Goal: Information Seeking & Learning: Learn about a topic

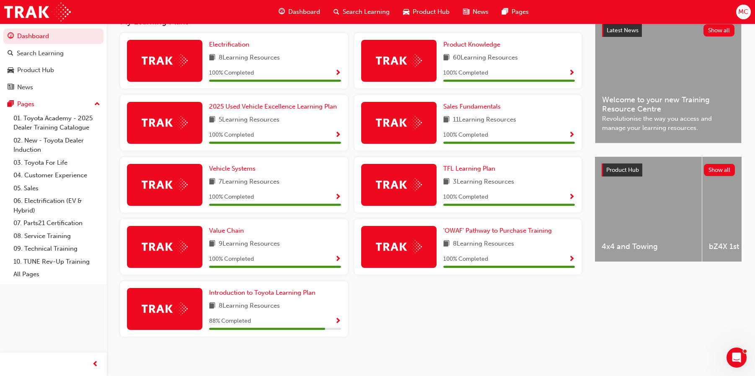
scroll to position [189, 0]
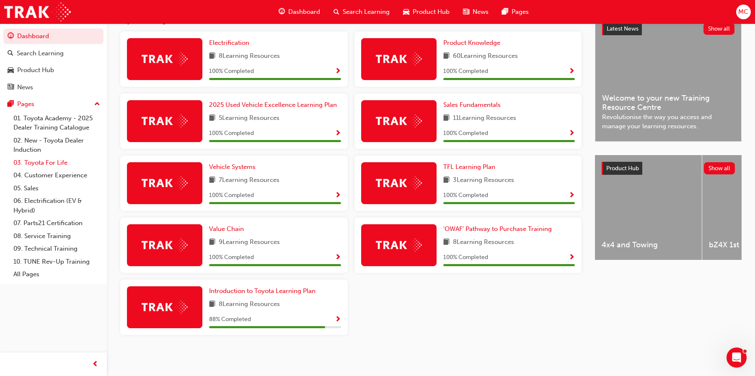
click at [34, 161] on link "03. Toyota For Life" at bounding box center [56, 162] width 93 height 13
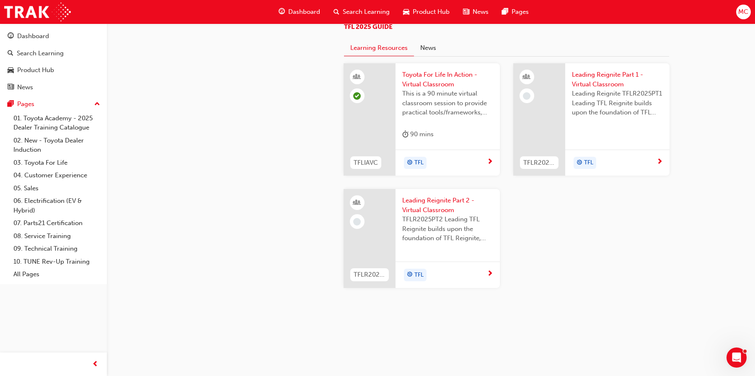
scroll to position [838, 0]
click at [429, 56] on button "News" at bounding box center [428, 48] width 28 height 16
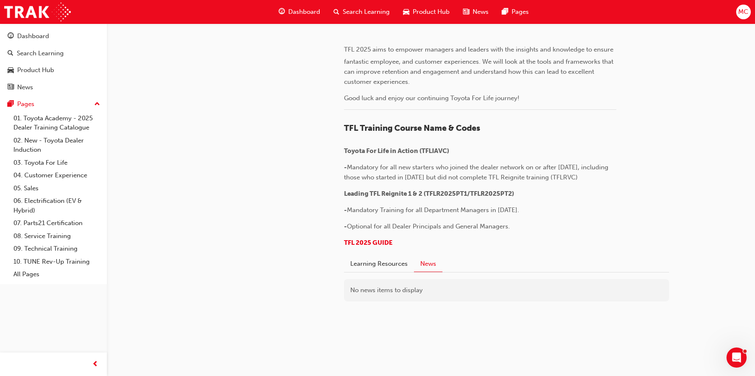
scroll to position [681, 0]
click at [364, 262] on button "Learning Resources" at bounding box center [379, 264] width 70 height 16
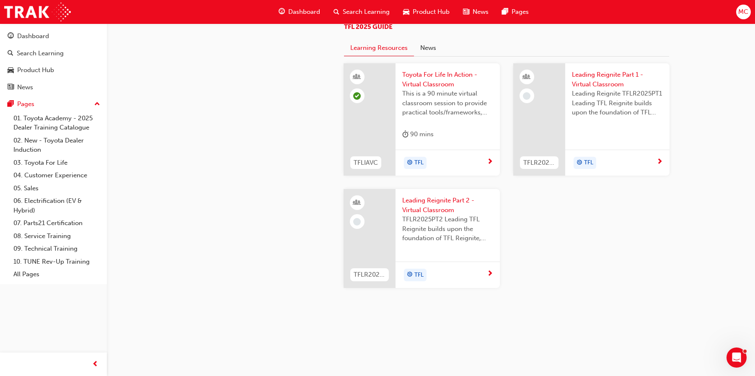
scroll to position [807, 0]
click at [417, 168] on span "TFL" at bounding box center [418, 163] width 9 height 10
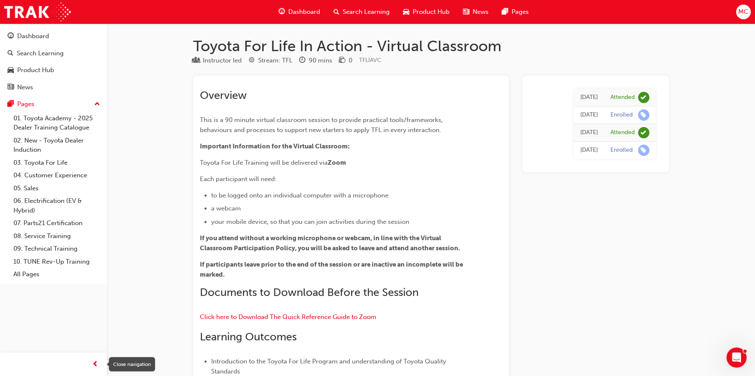
click at [94, 365] on span "prev-icon" at bounding box center [95, 364] width 6 height 10
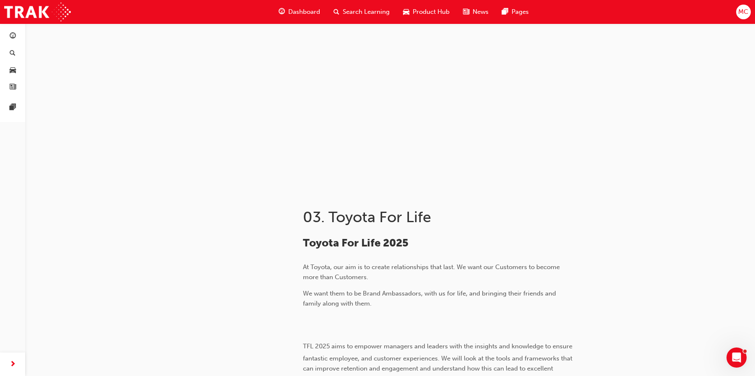
scroll to position [807, 0]
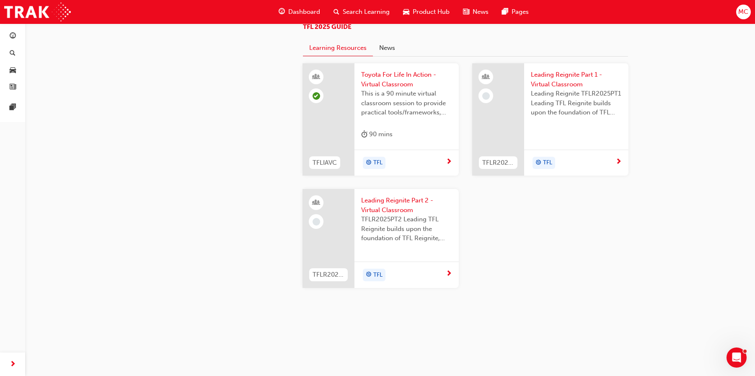
click at [616, 166] on span "next-icon" at bounding box center [619, 162] width 6 height 8
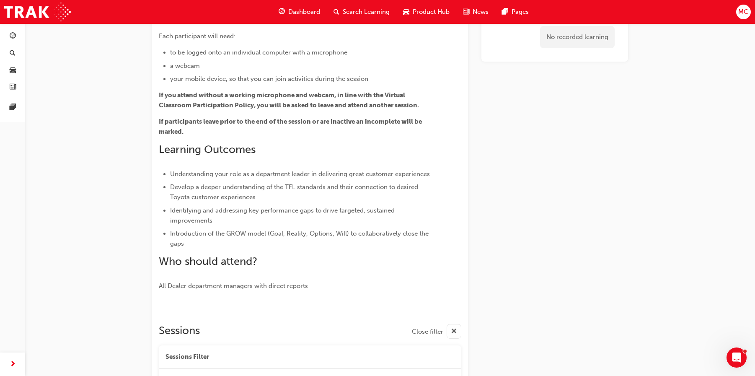
scroll to position [80, 0]
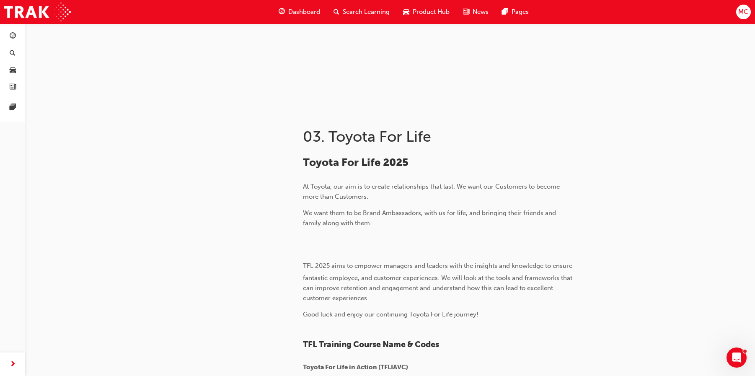
scroll to position [807, 0]
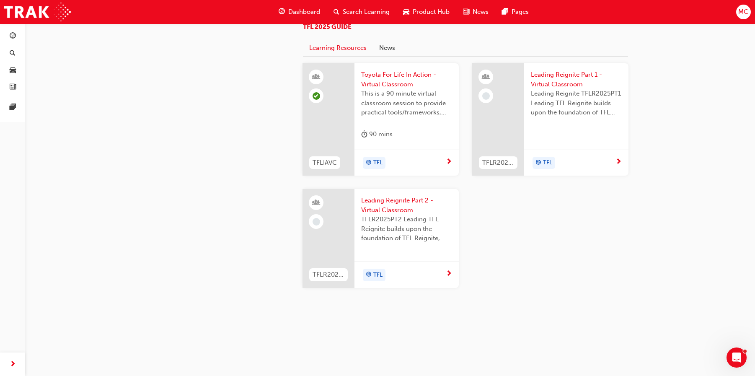
click at [447, 278] on span "next-icon" at bounding box center [449, 274] width 6 height 8
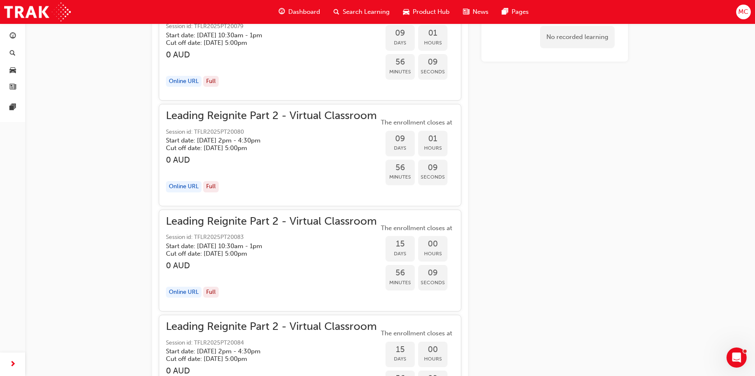
scroll to position [1729, 0]
